Goal: Browse casually

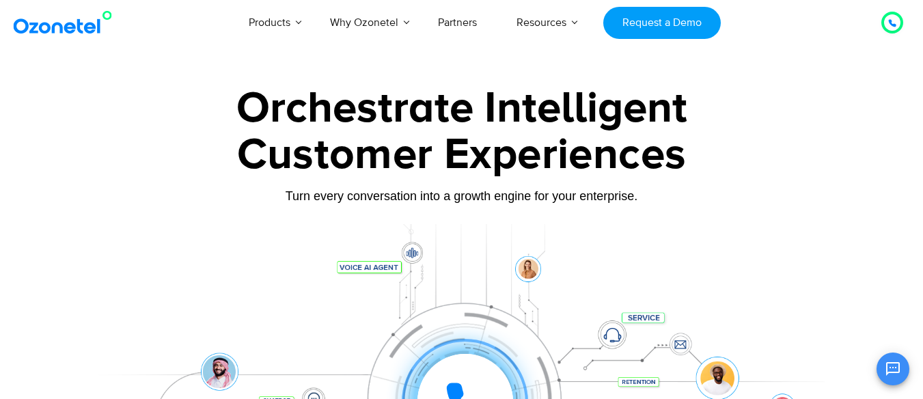
click at [59, 26] on img at bounding box center [65, 22] width 111 height 25
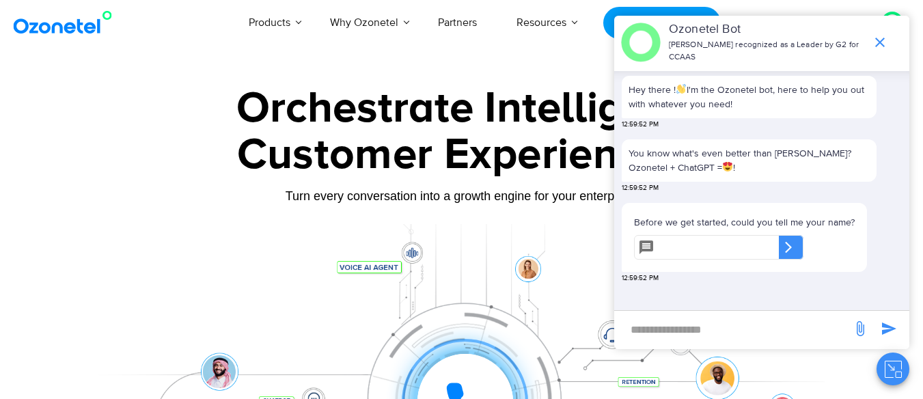
click at [128, 116] on div "Orchestrate Intelligent" at bounding box center [462, 109] width 854 height 44
click at [880, 40] on icon "end chat or minimize" at bounding box center [880, 42] width 16 height 16
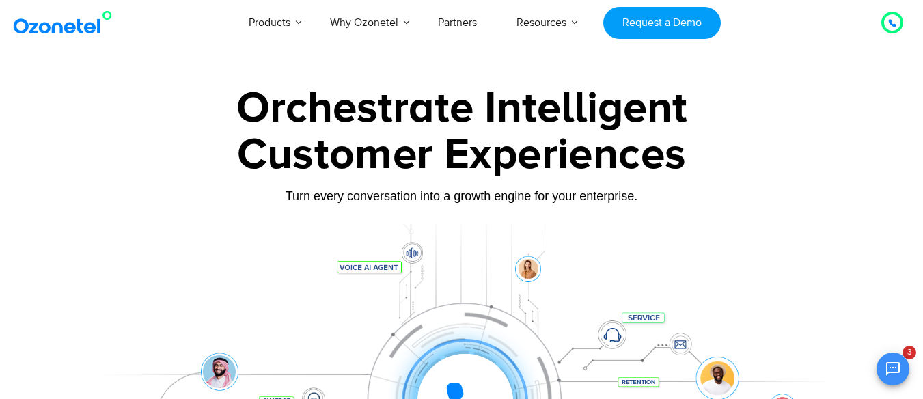
scroll to position [182, 0]
